Goal: Information Seeking & Learning: Find specific fact

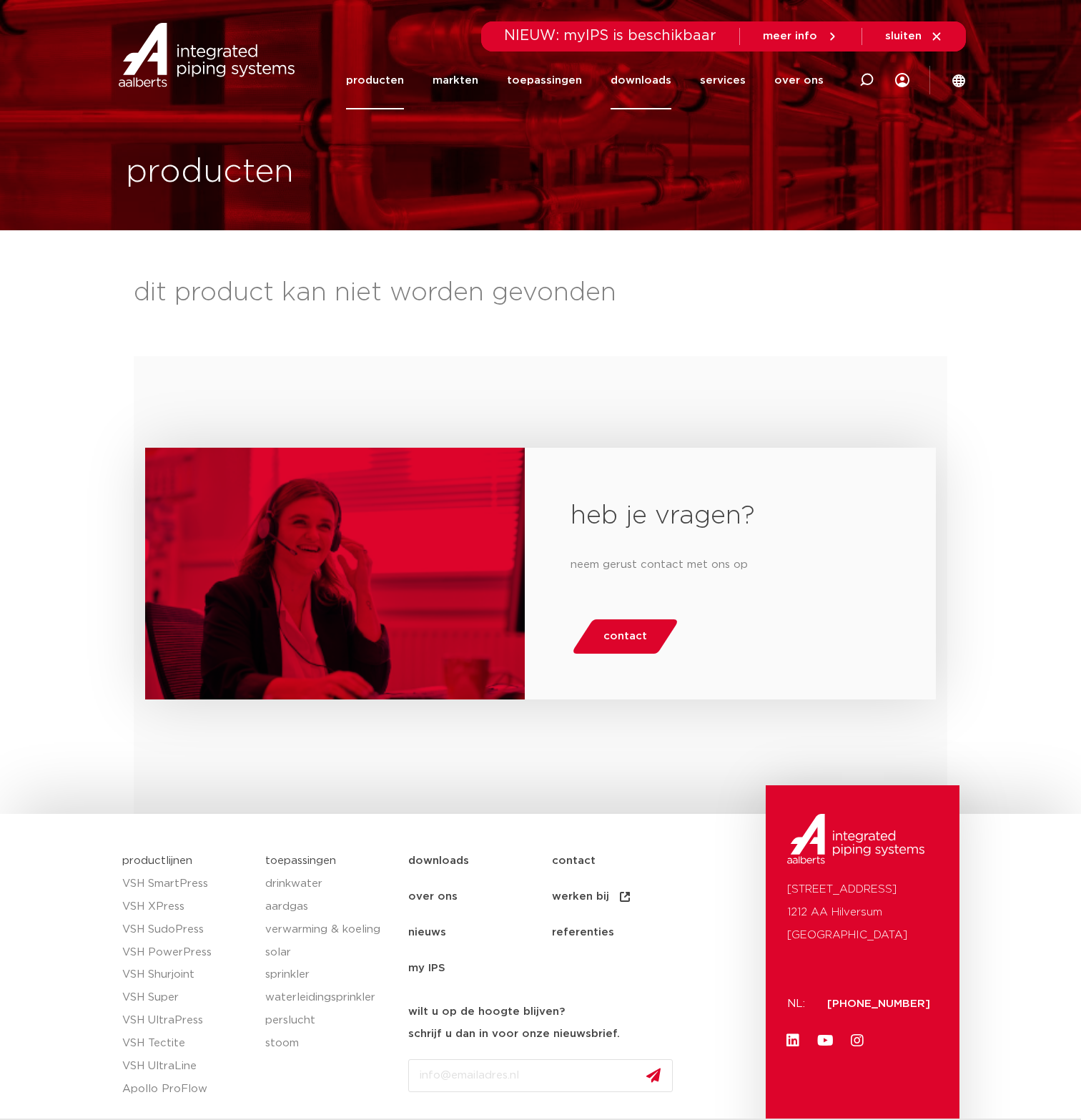
click at [625, 76] on link "downloads" at bounding box center [641, 80] width 61 height 58
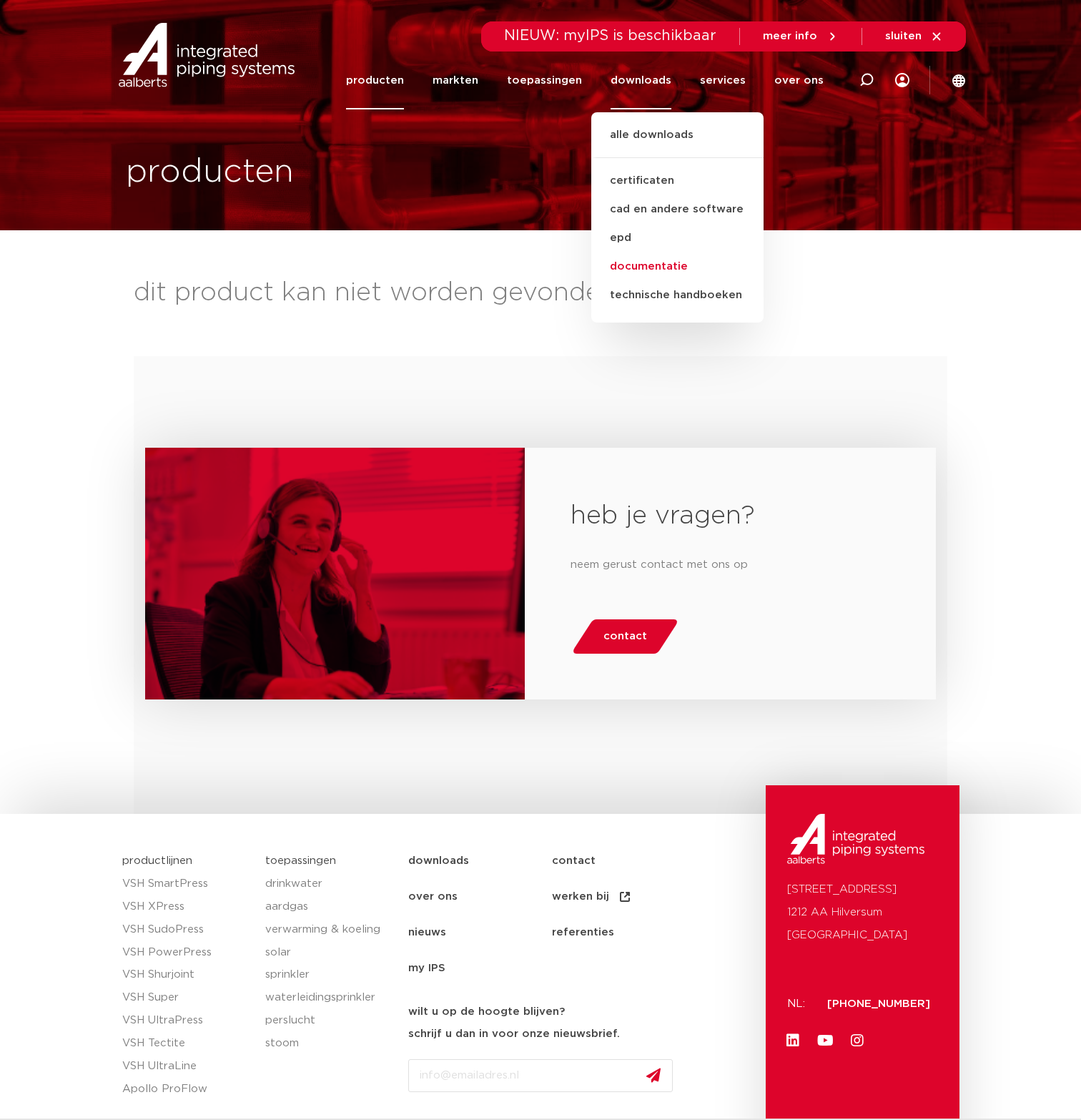
click at [664, 258] on link "documentatie" at bounding box center [677, 266] width 172 height 28
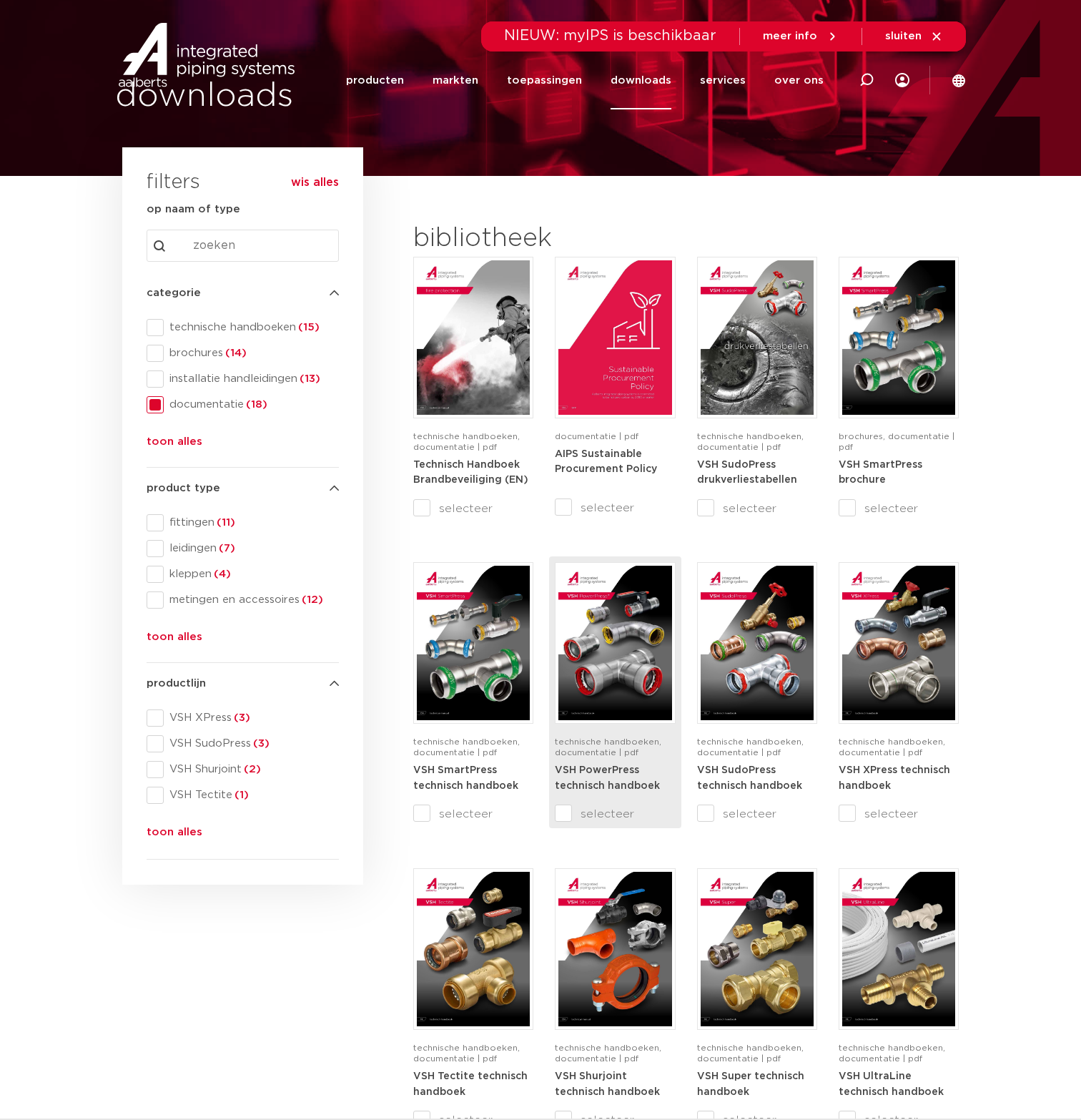
scroll to position [31, 0]
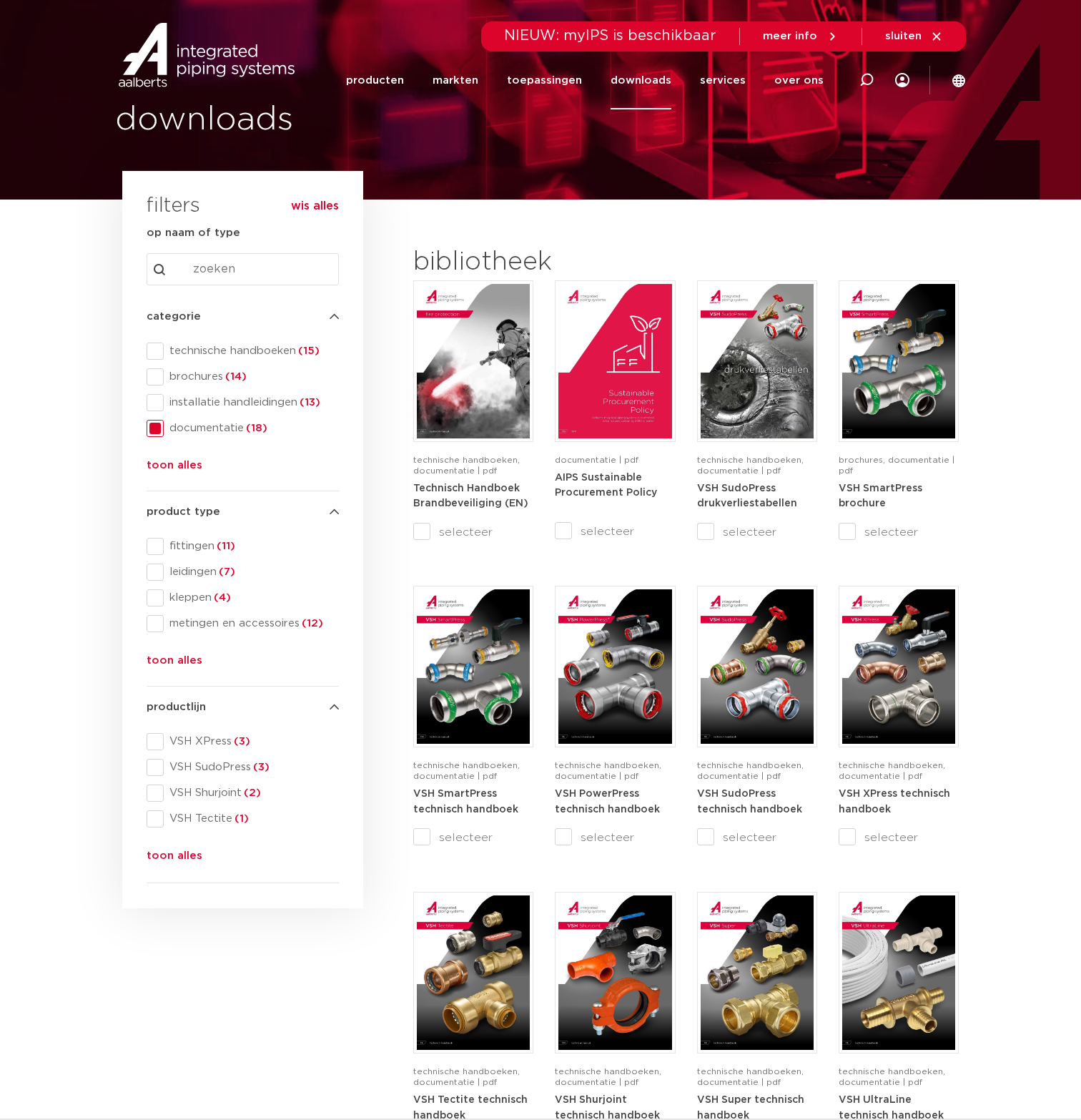
click at [280, 275] on input "Search content" at bounding box center [243, 270] width 192 height 32
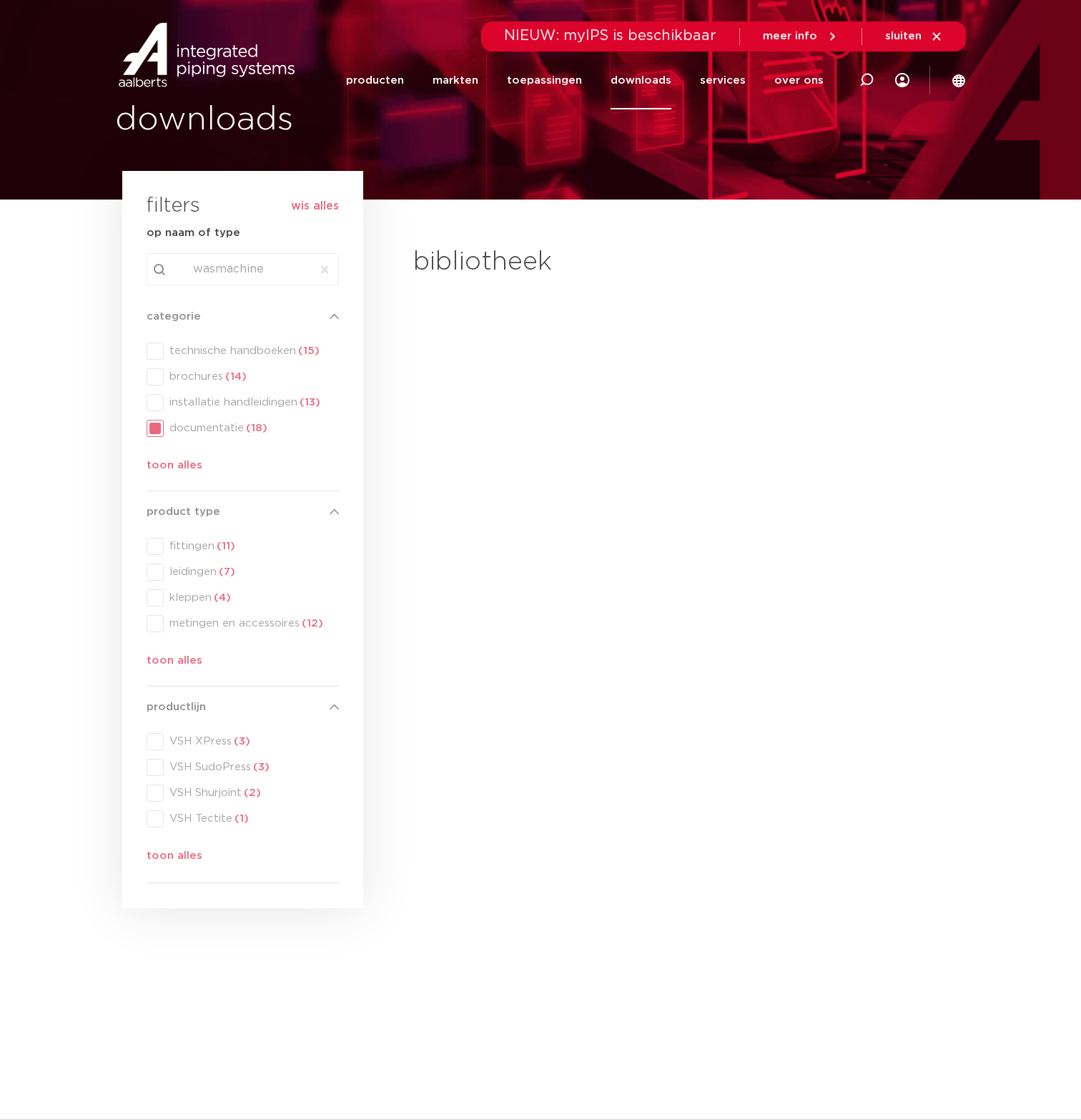
type input "wasmachine"
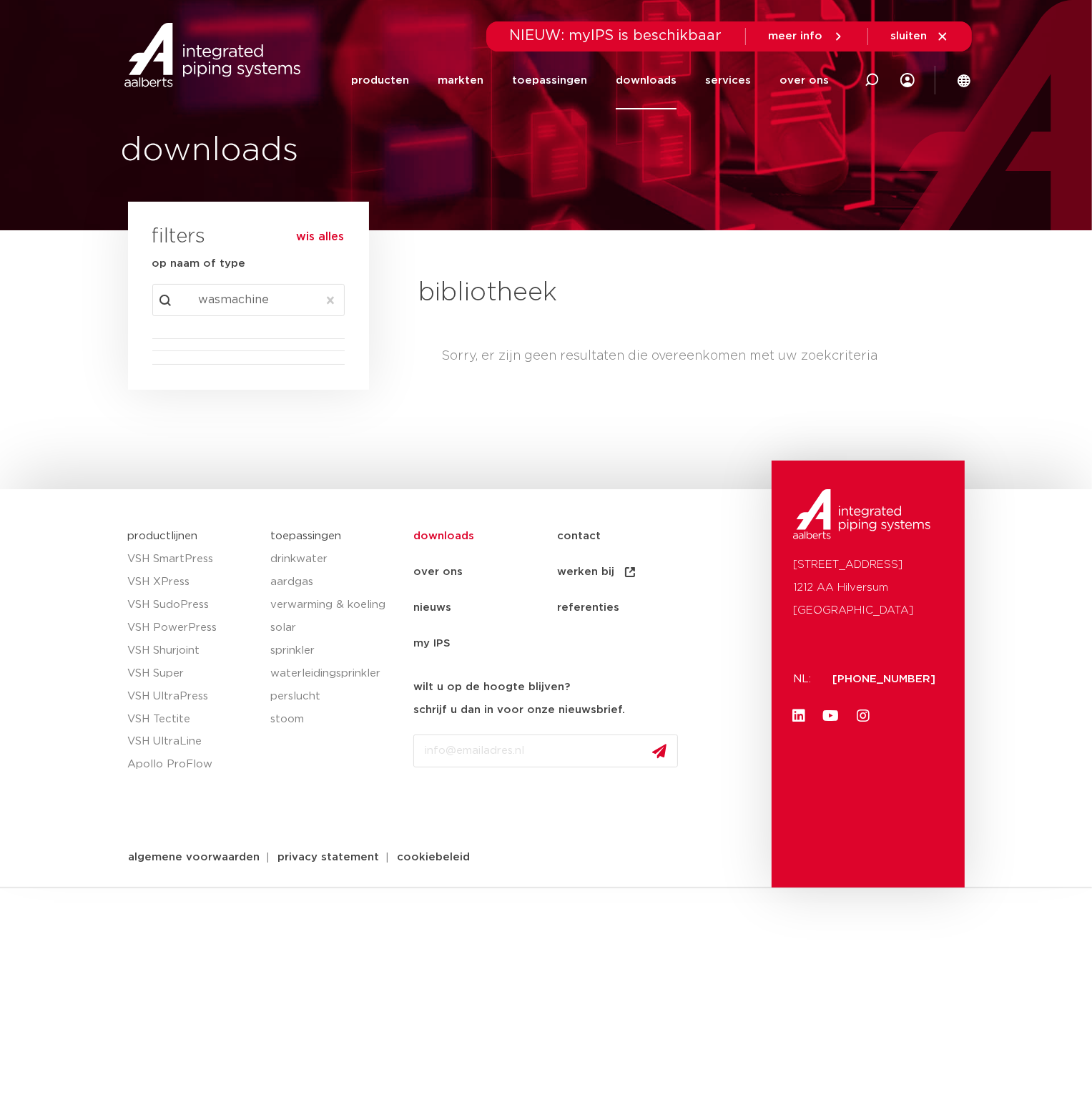
drag, startPoint x: 269, startPoint y: 298, endPoint x: 164, endPoint y: 297, distance: 105.0
click at [164, 297] on input "wasmachine" at bounding box center [248, 301] width 192 height 32
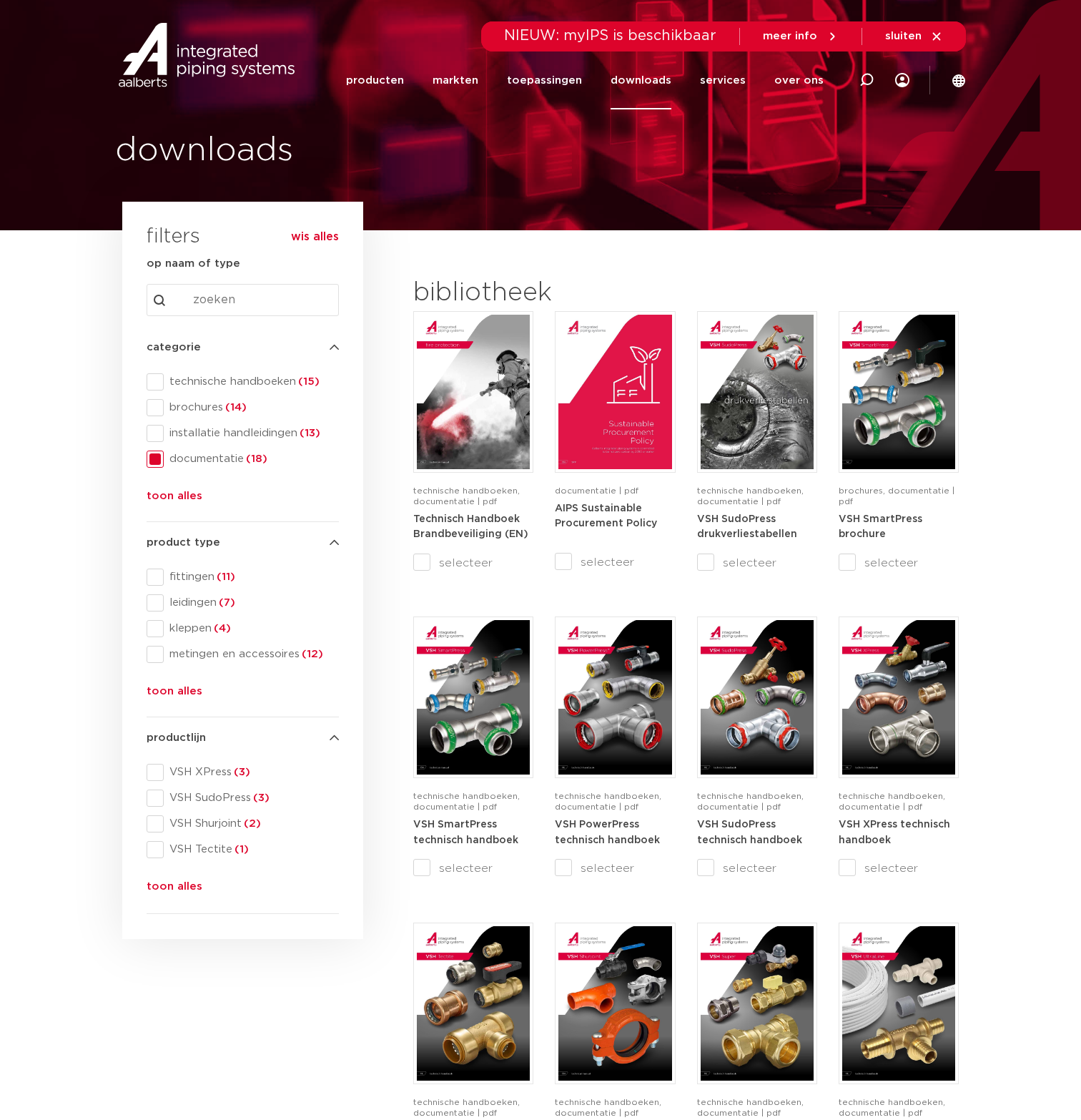
click at [211, 296] on input "Search content" at bounding box center [243, 301] width 192 height 32
paste input "3026375"
type input "3026375"
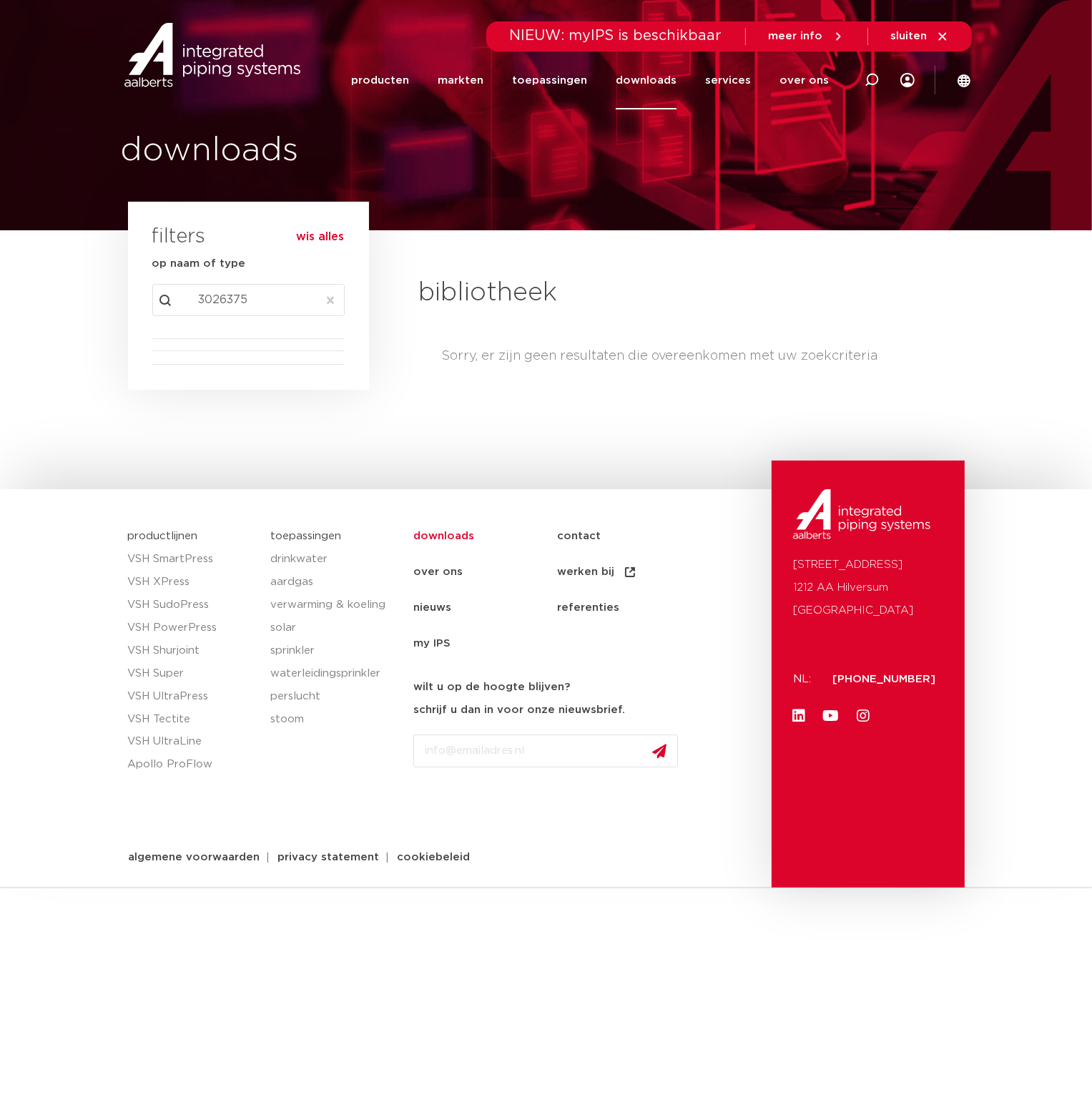
click at [490, 401] on div "Sorry, er zijn geen resultaten die overeenkomen met uw zoekcriteria" at bounding box center [703, 357] width 523 height 91
click at [283, 302] on input "3026375" at bounding box center [248, 301] width 192 height 32
click at [637, 318] on div "Sorry, er zijn geen resultaten die overeenkomen met uw zoekcriteria" at bounding box center [703, 357] width 523 height 91
click at [870, 76] on icon at bounding box center [872, 80] width 15 height 15
paste input "3026375"
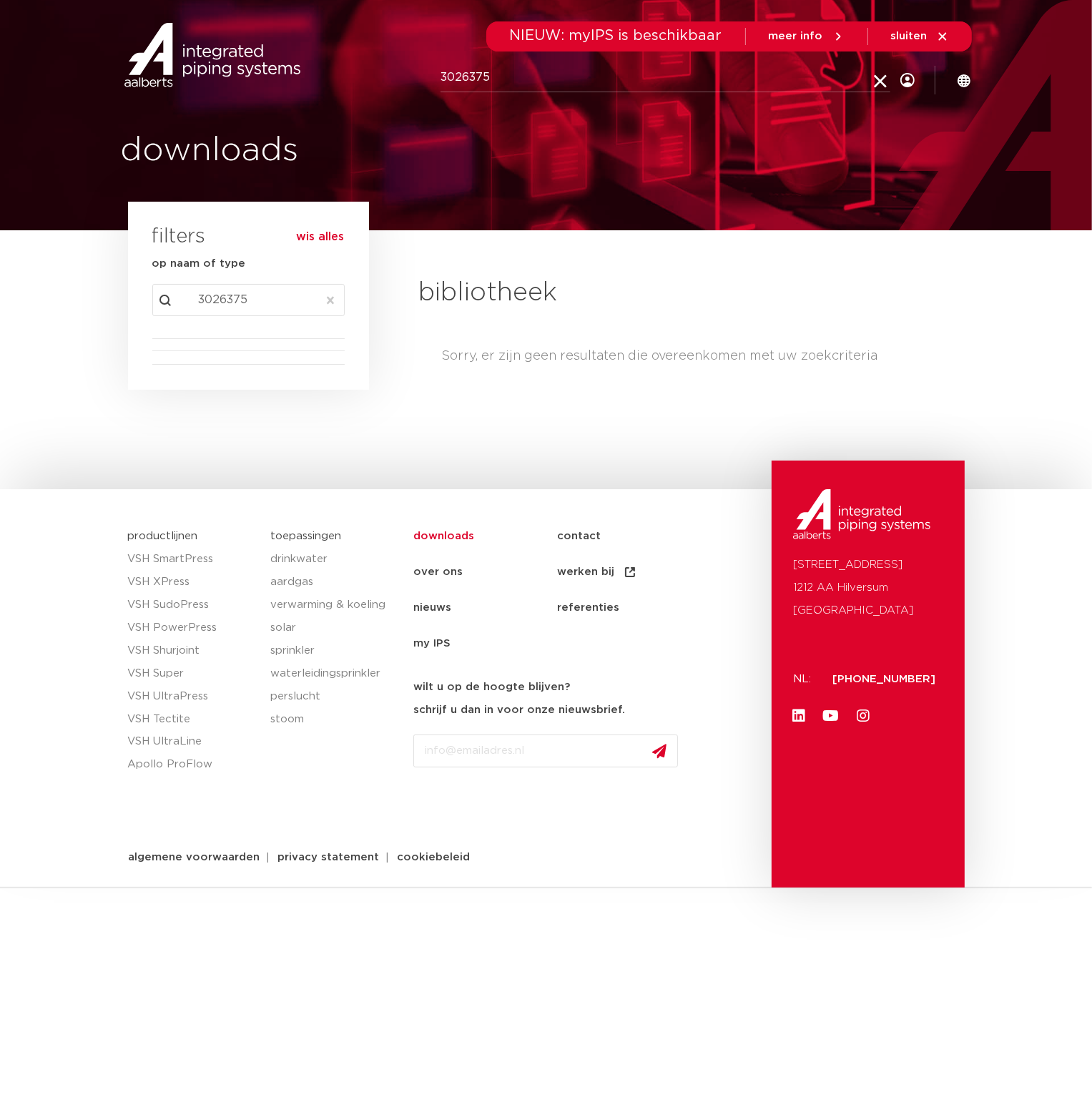
type input "3026375"
click button "Zoeken" at bounding box center [0, 0] width 0 height 0
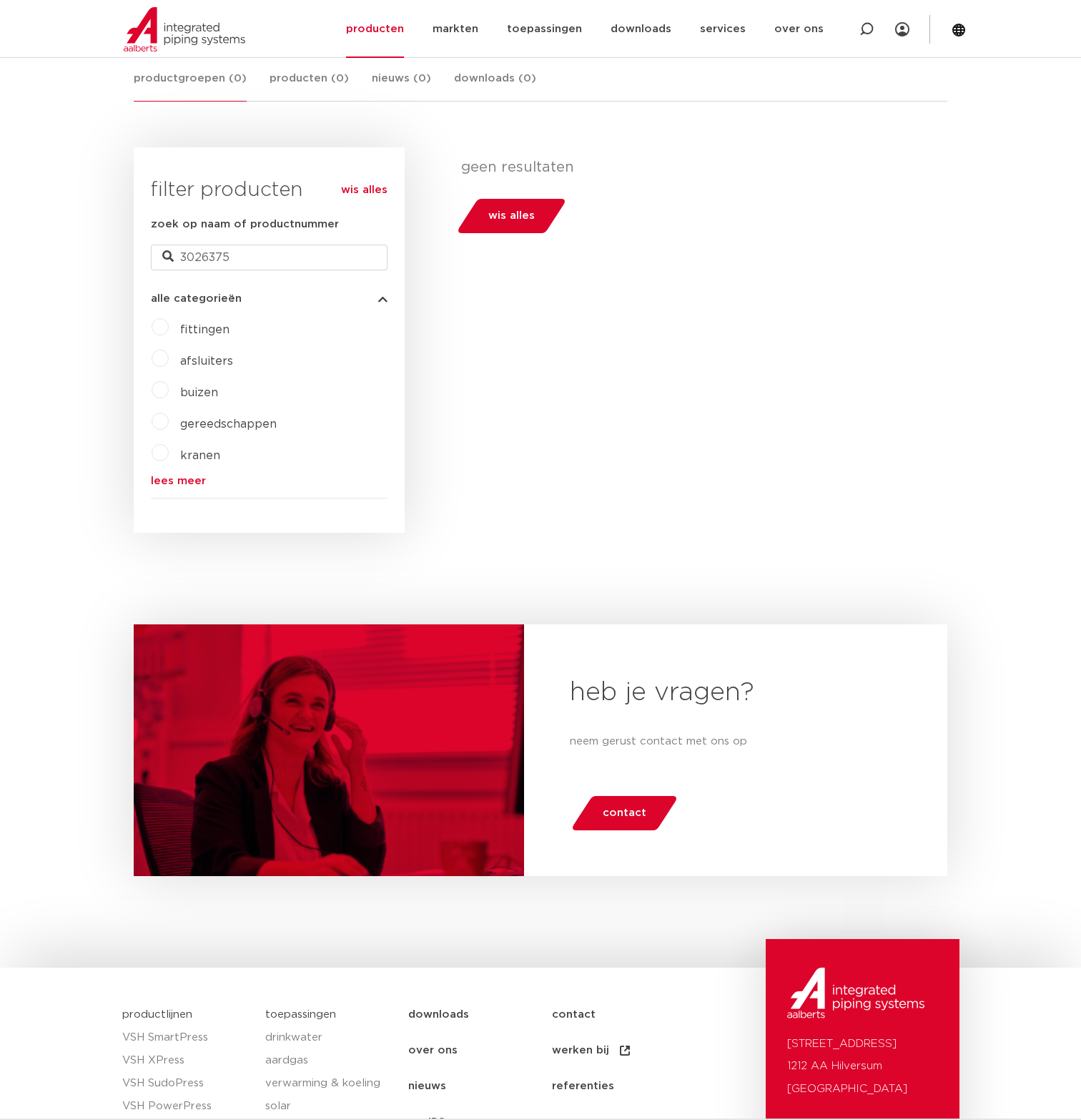
scroll to position [521, 0]
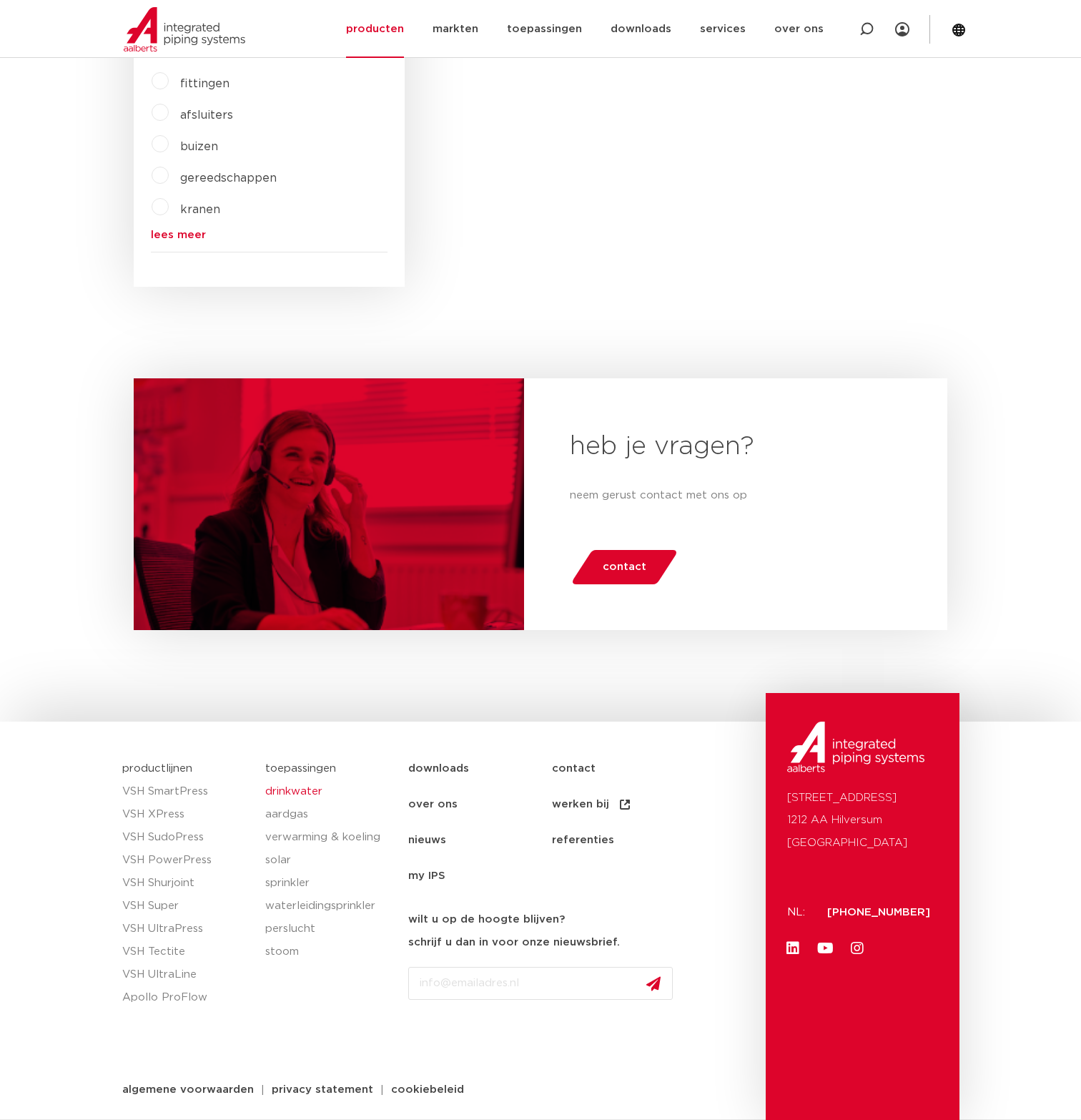
click at [299, 793] on link "drinkwater" at bounding box center [330, 792] width 129 height 23
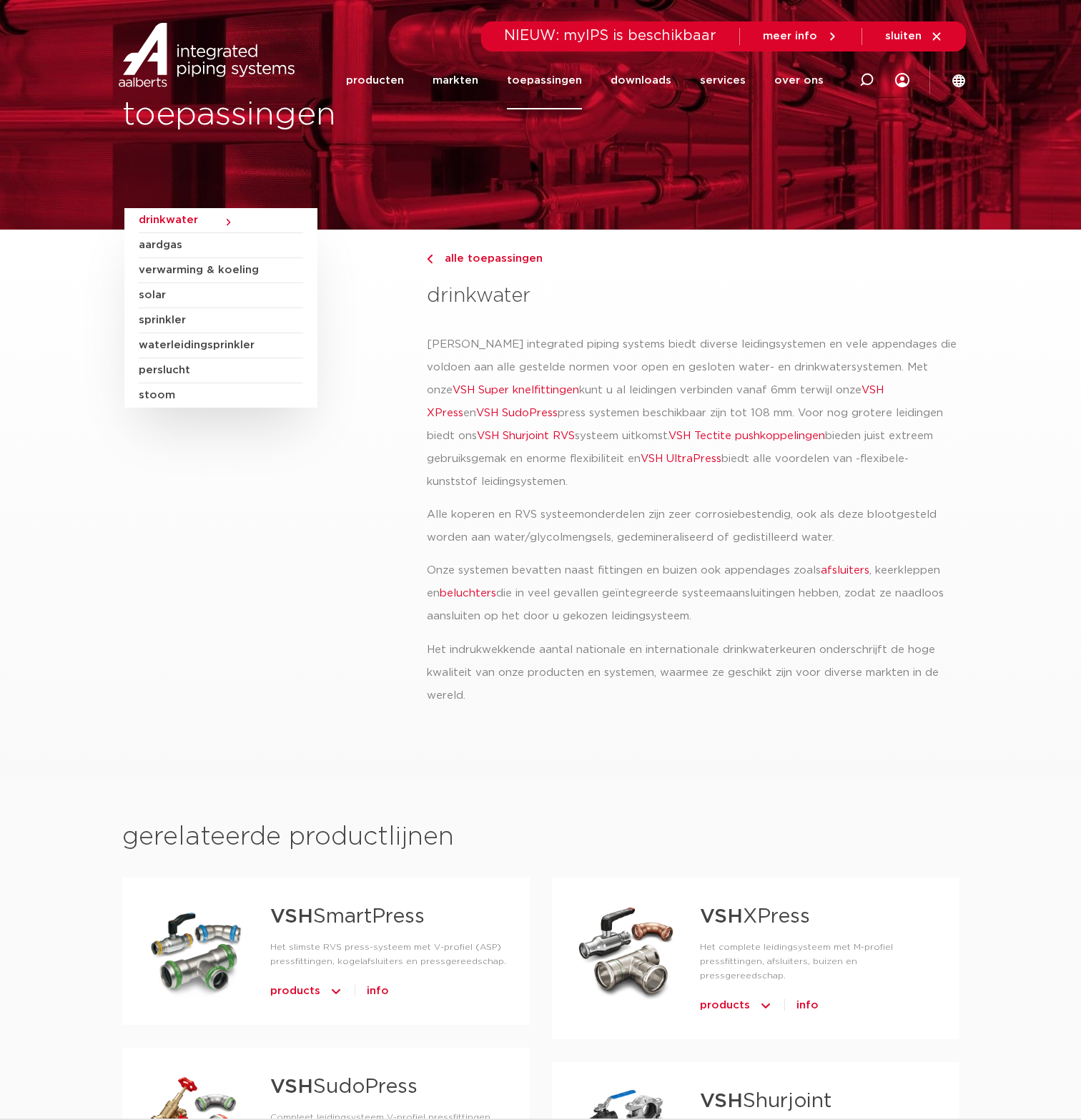
click at [226, 223] on span "drinkwater" at bounding box center [221, 220] width 165 height 25
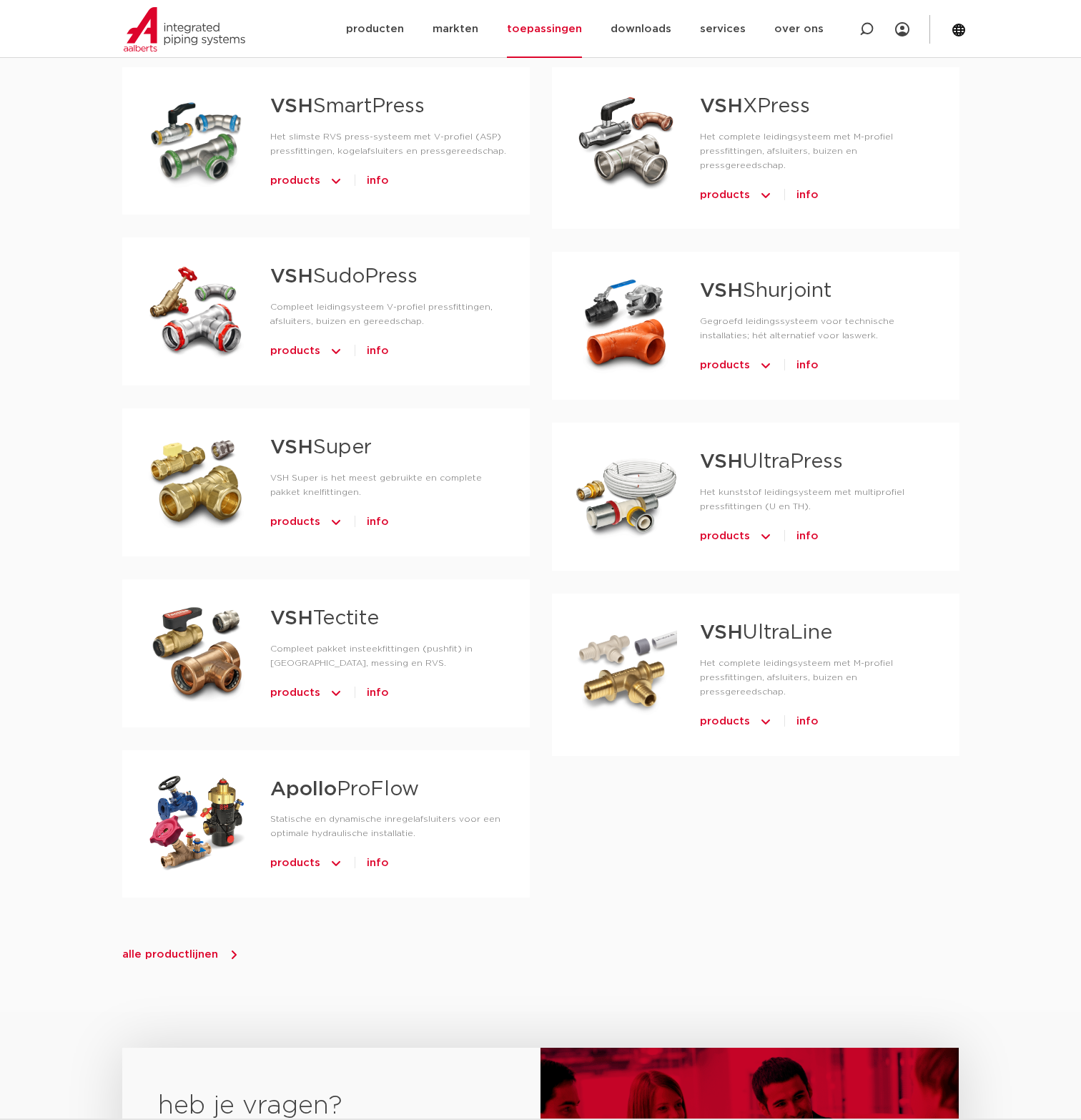
scroll to position [858, 0]
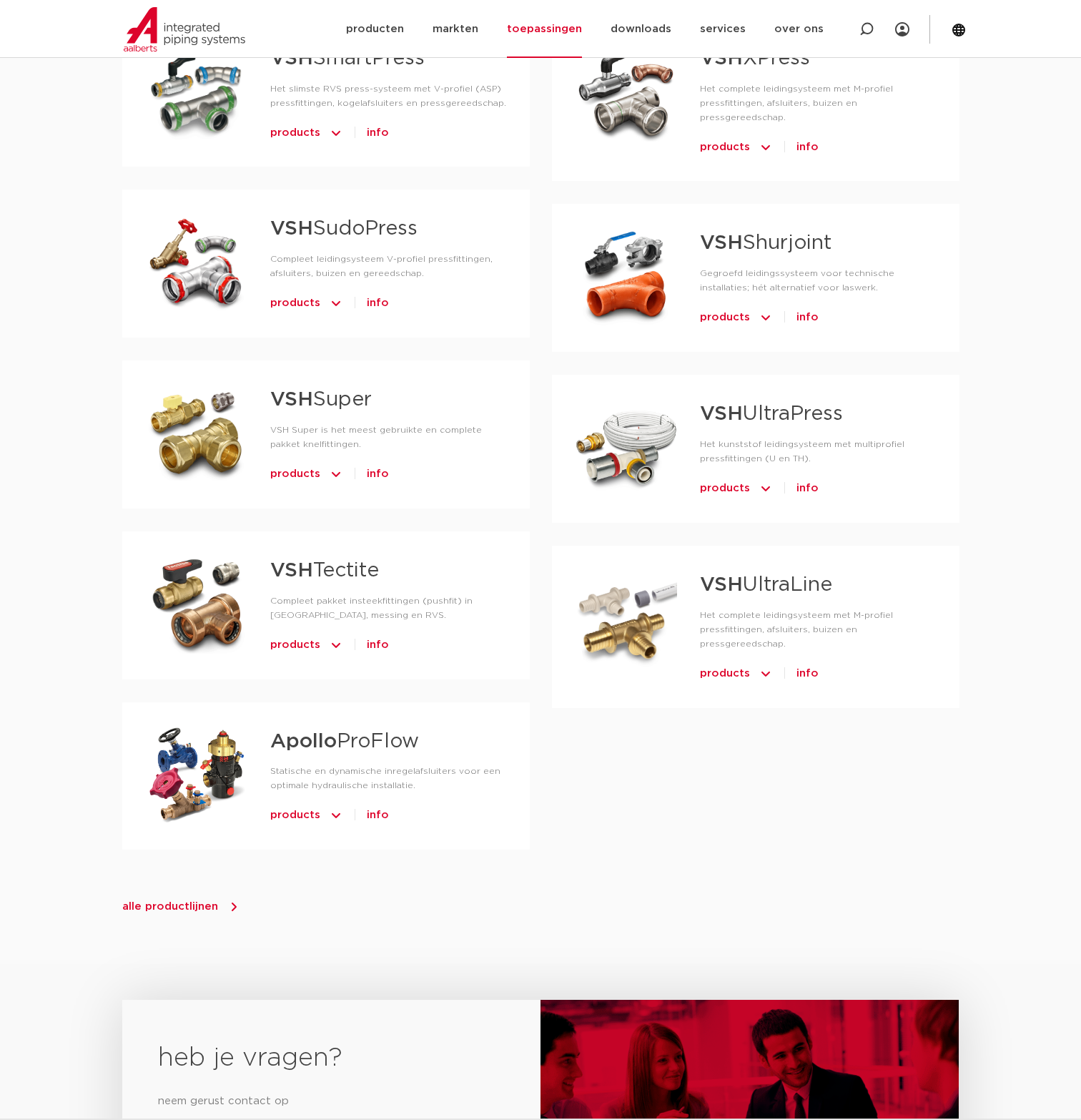
click at [326, 749] on strong "Apollo" at bounding box center [304, 742] width 67 height 20
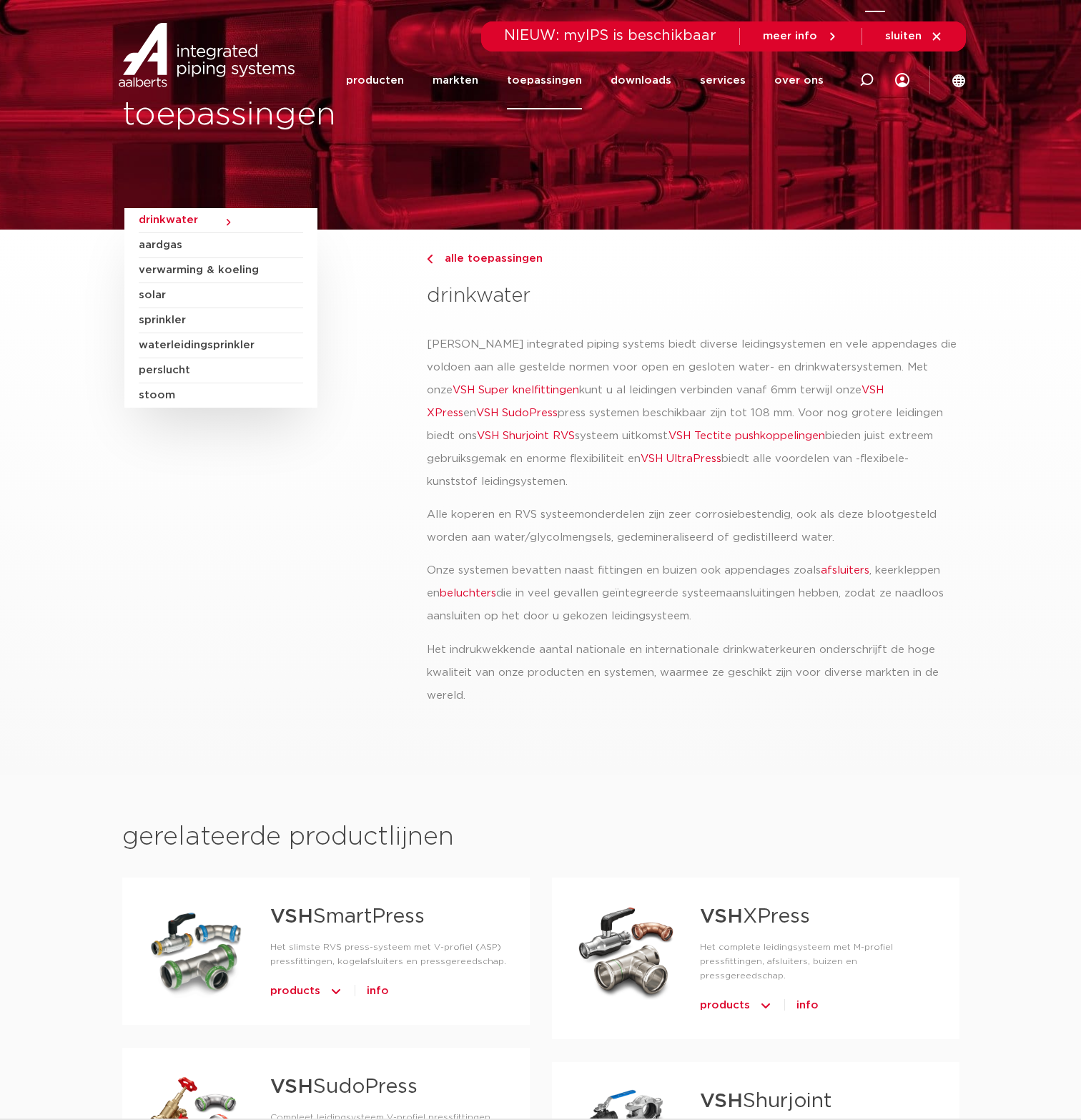
click at [872, 69] on div at bounding box center [867, 80] width 15 height 58
paste input "Z0000"
type input "Z0000"
click button "Zoeken" at bounding box center [0, 0] width 0 height 0
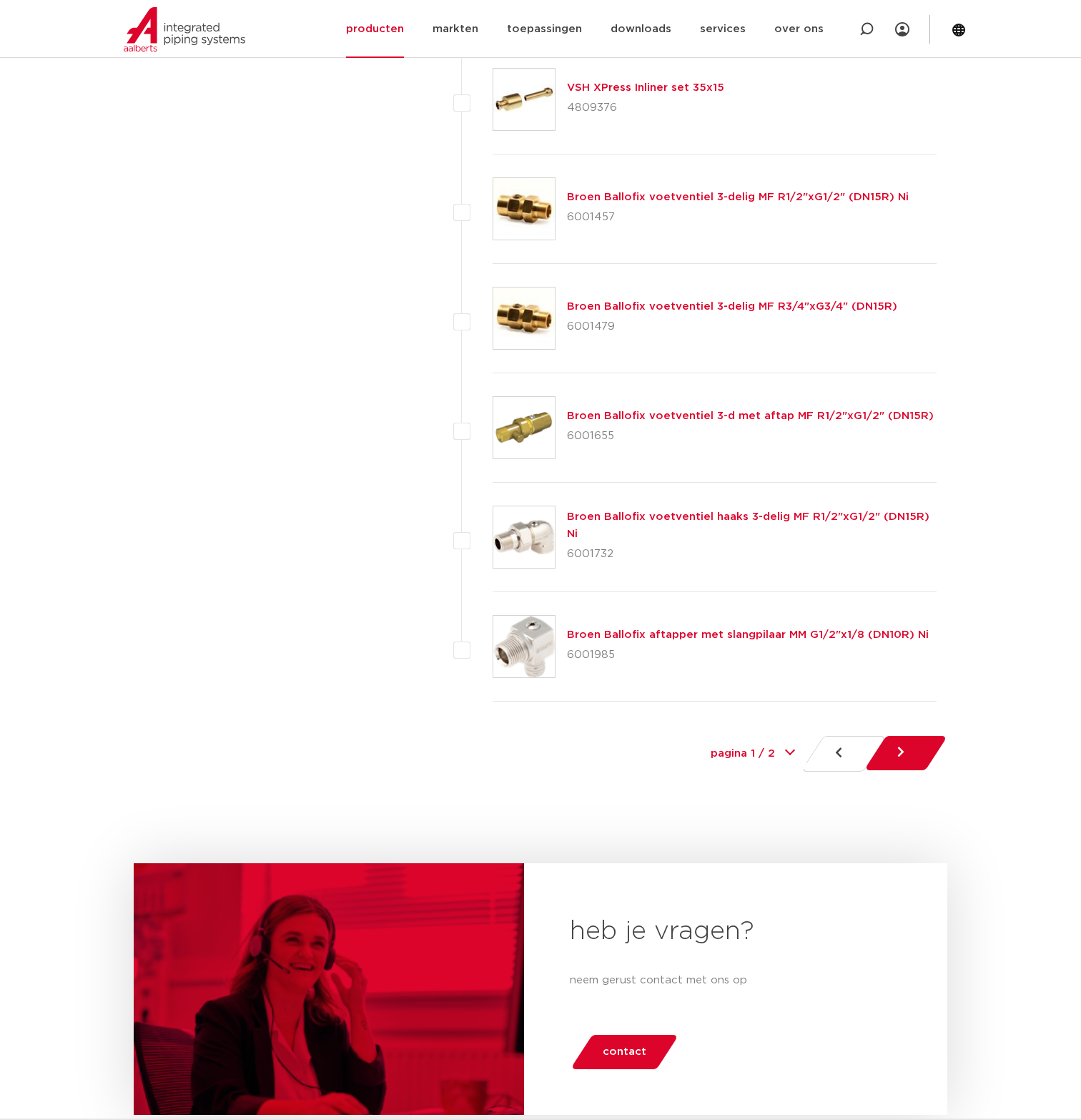
scroll to position [6722, 0]
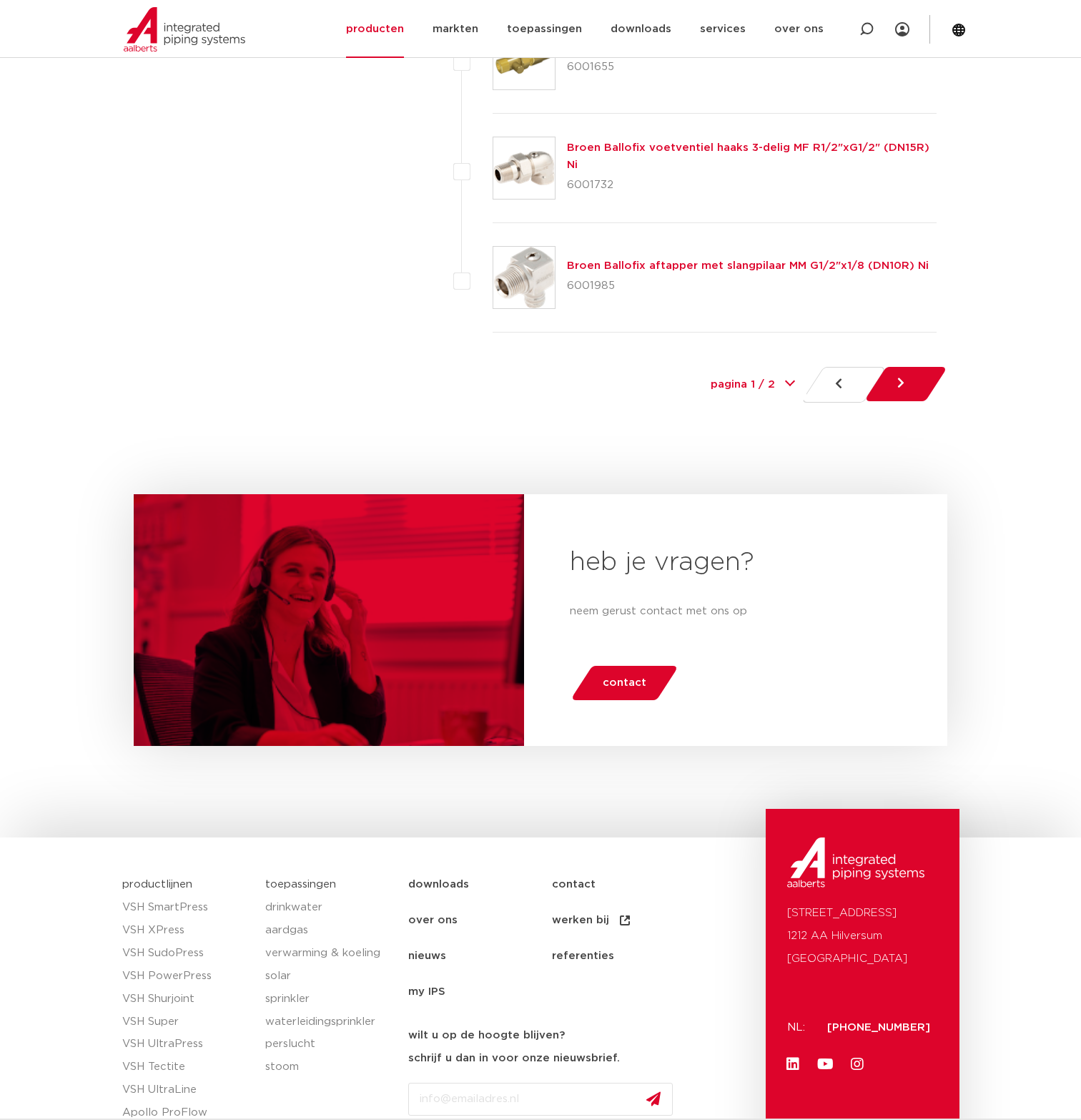
click at [905, 367] on link at bounding box center [906, 384] width 84 height 34
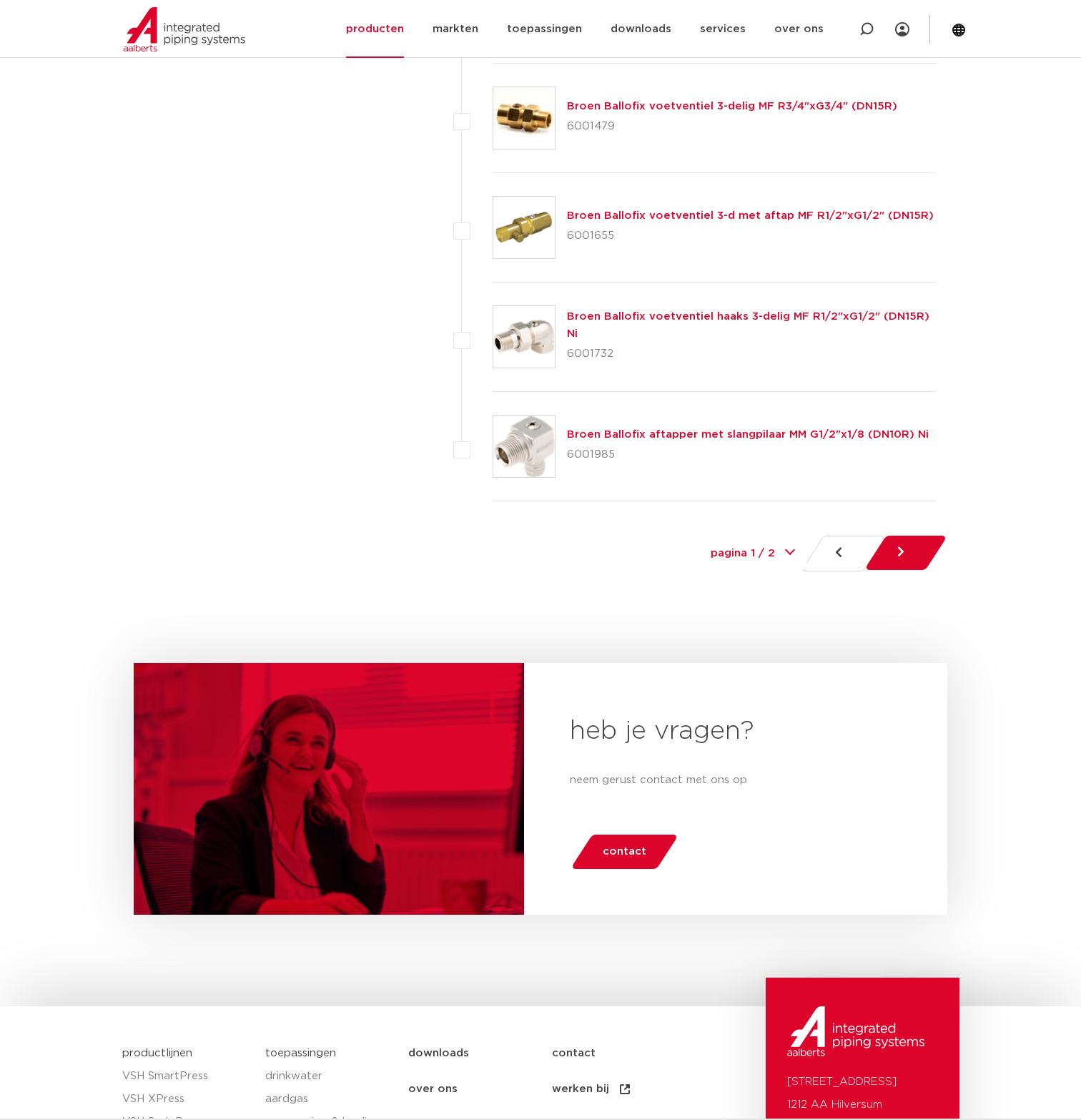
scroll to position [6365, 0]
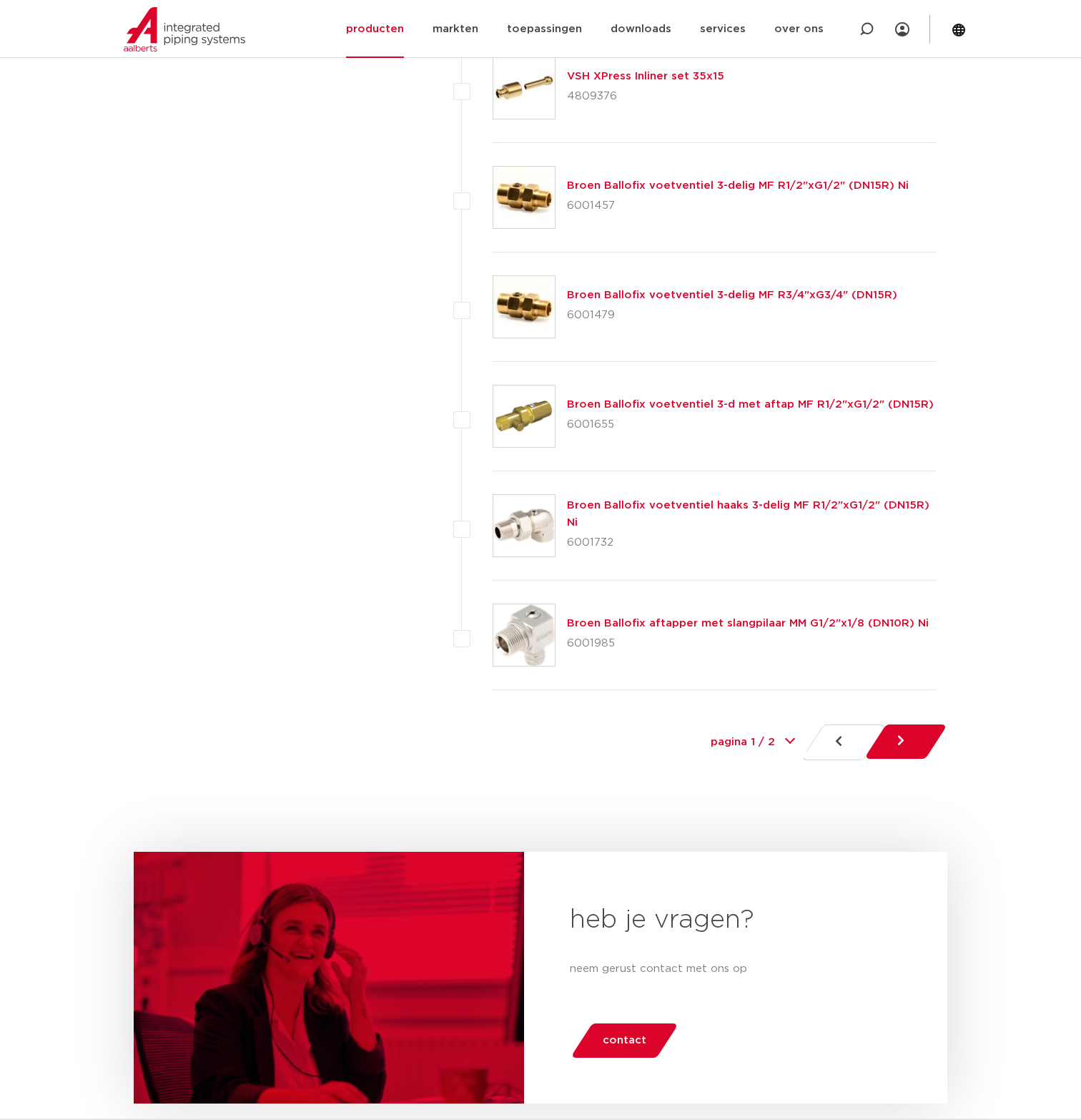
click at [789, 726] on div "pagina 1 / 2 1 2" at bounding box center [753, 742] width 107 height 32
select select "2"
click at [699, 726] on select "pagina 1 / 2 1 2" at bounding box center [753, 742] width 107 height 32
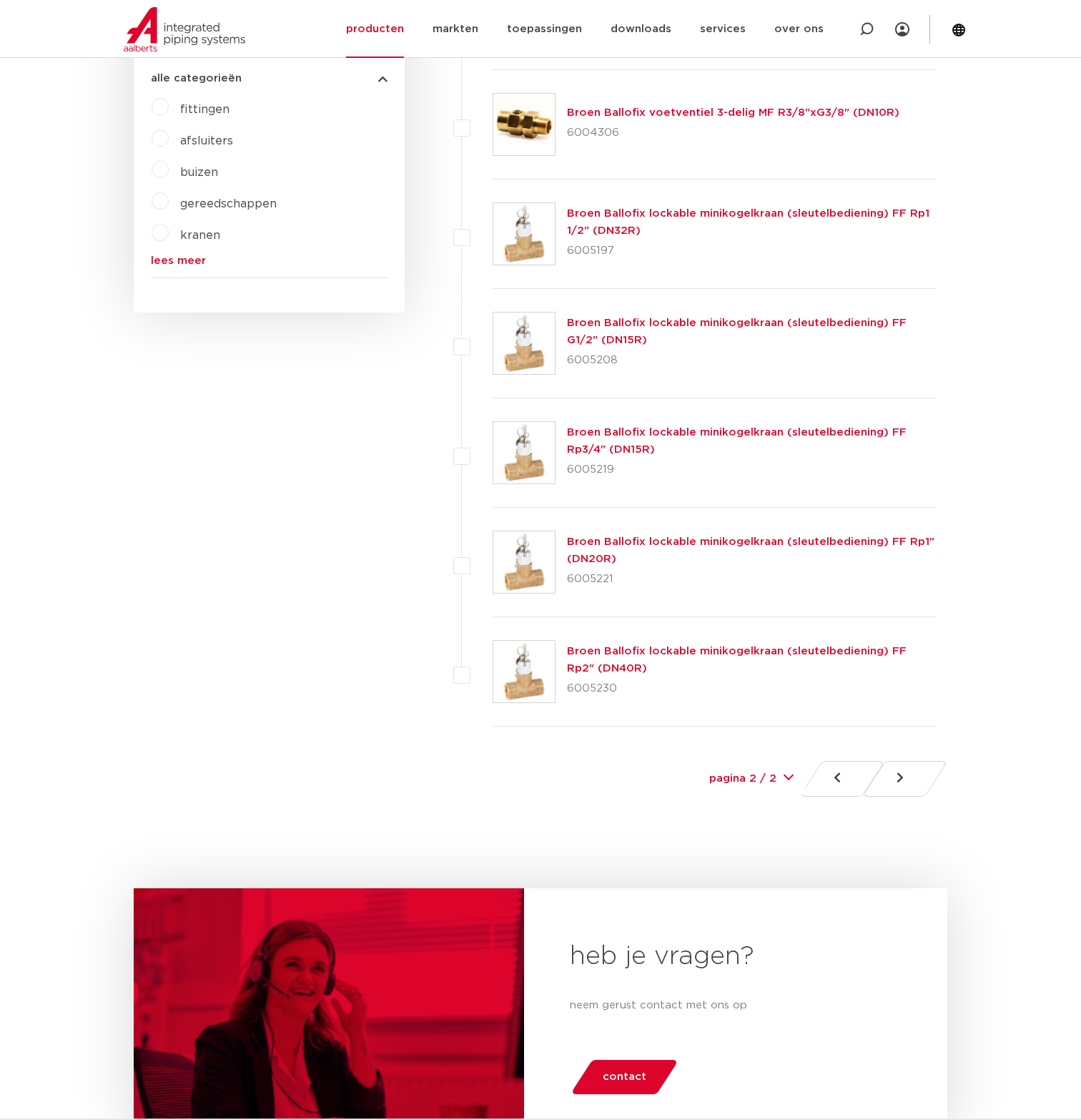
scroll to position [500, 0]
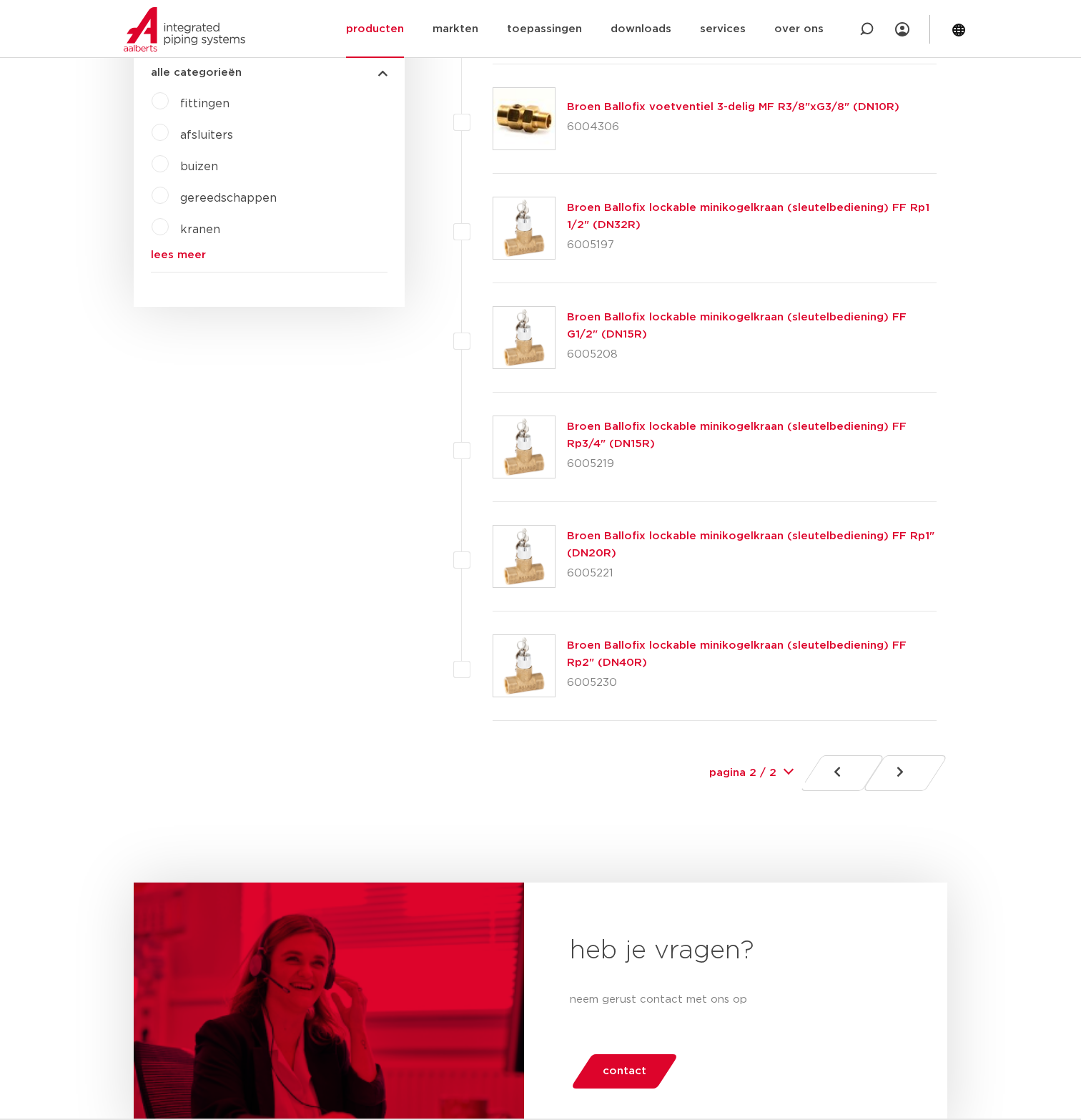
click at [847, 770] on link at bounding box center [842, 773] width 86 height 36
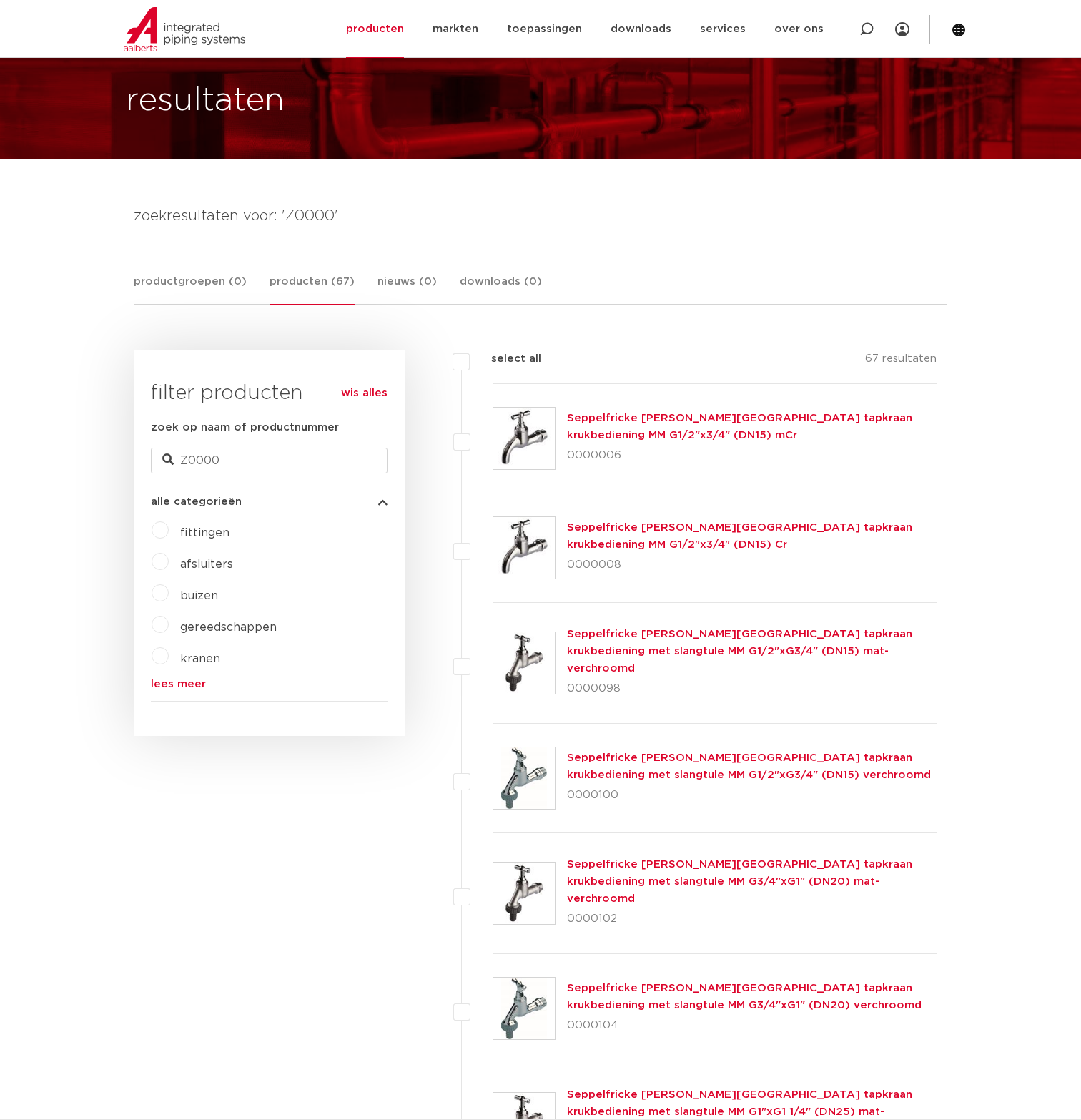
scroll to position [71, 0]
click at [609, 752] on link "Seppelfricke [PERSON_NAME][GEOGRAPHIC_DATA] tapkraan krukbediening met slangtul…" at bounding box center [749, 766] width 364 height 28
